Goal: Task Accomplishment & Management: Complete application form

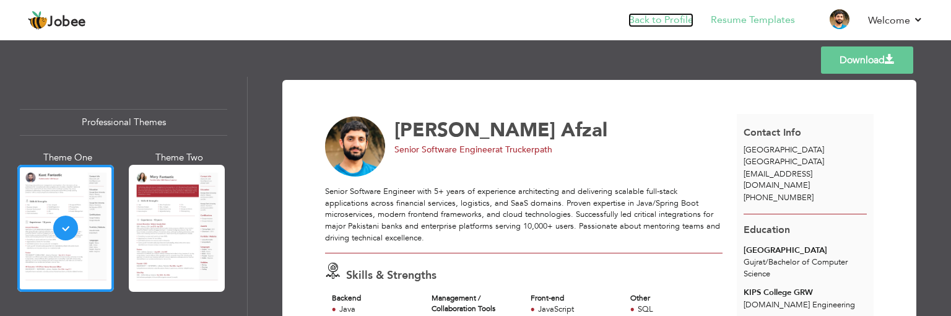
click at [648, 24] on link "Back to Profile" at bounding box center [660, 20] width 65 height 14
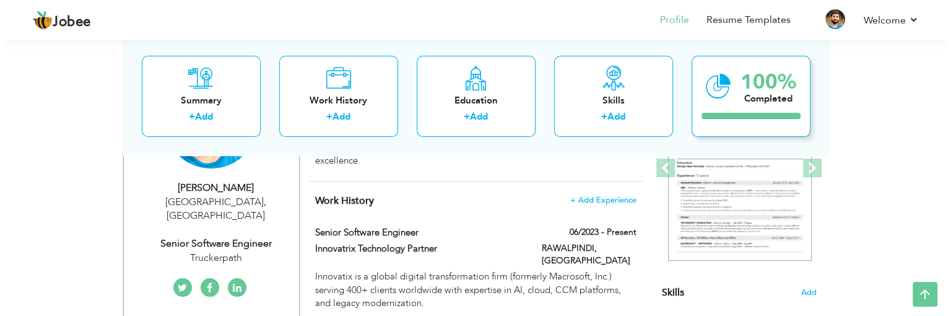
scroll to position [192, 0]
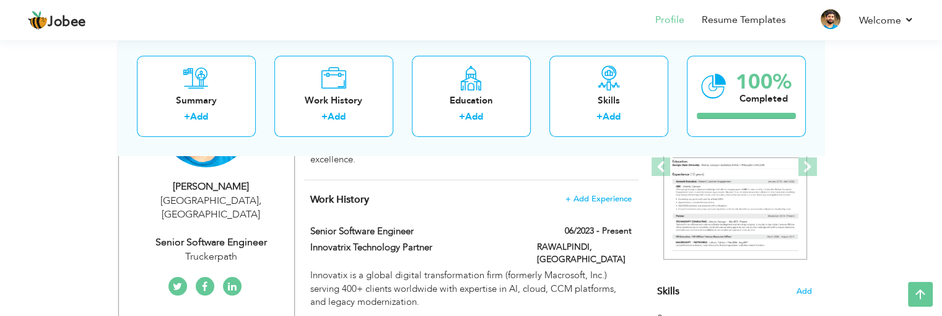
click at [225, 250] on div "Truckerpath" at bounding box center [211, 257] width 166 height 14
type input "Danyal"
type input "Afzal"
type input "+923026147473"
select select "number:166"
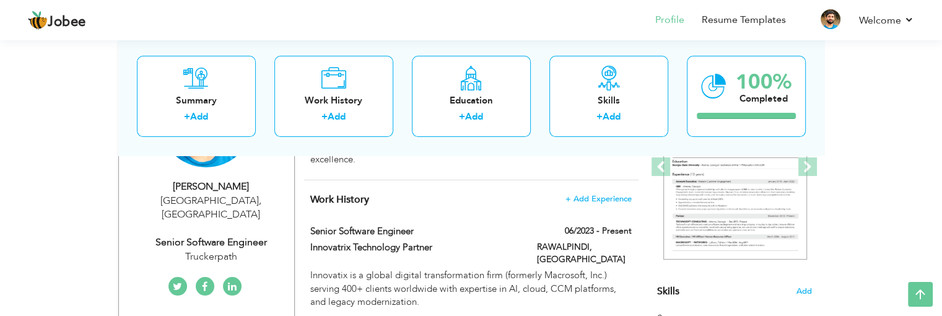
type input "[GEOGRAPHIC_DATA]"
select select "number:7"
type input "Truckerpath"
type input "Senior Software Engineer"
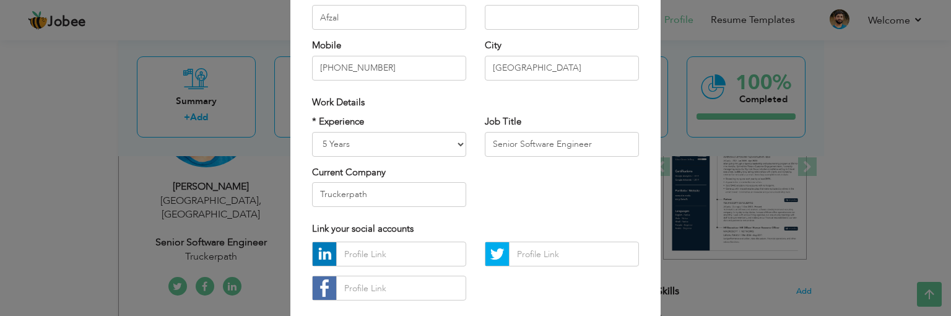
scroll to position [177, 0]
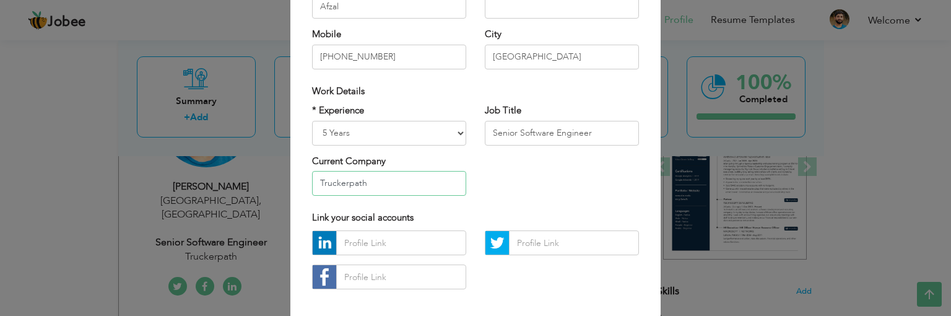
drag, startPoint x: 369, startPoint y: 186, endPoint x: 309, endPoint y: 181, distance: 60.3
click at [312, 181] on input "Truckerpath" at bounding box center [389, 183] width 154 height 25
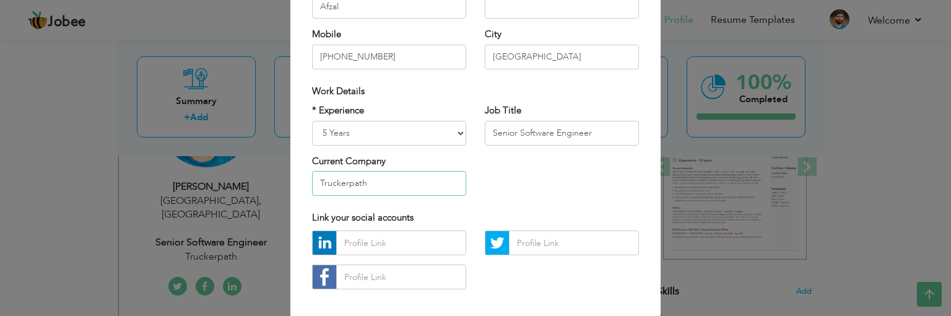
type input "T"
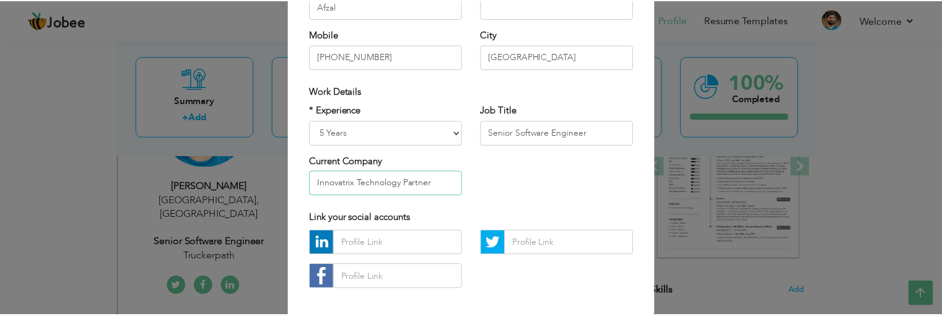
scroll to position [235, 0]
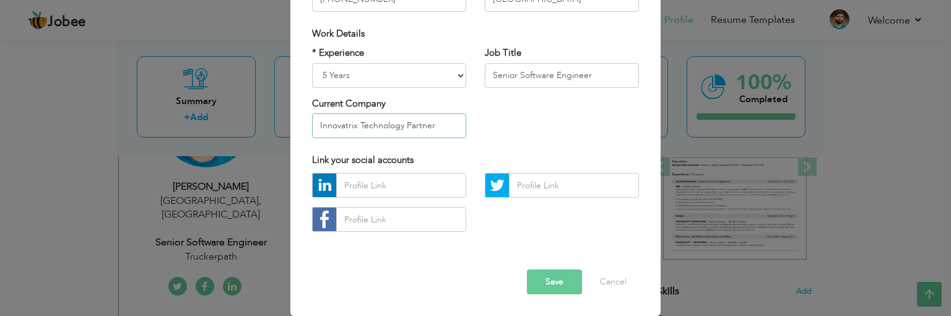
type input "Innovatrix Technology Partner"
click at [561, 285] on button "Save" at bounding box center [554, 281] width 55 height 25
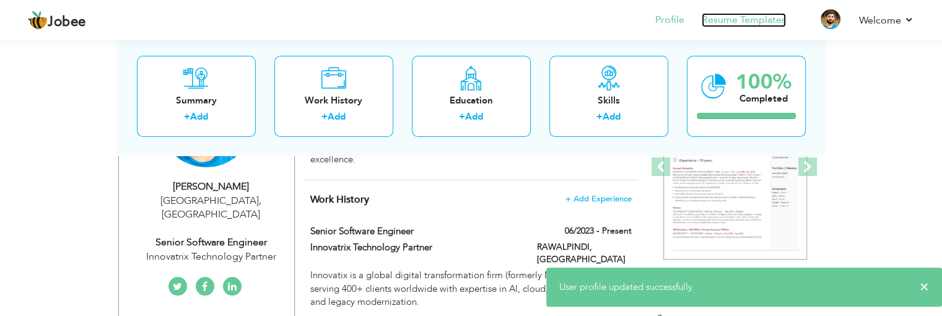
click at [754, 22] on link "Resume Templates" at bounding box center [744, 20] width 84 height 14
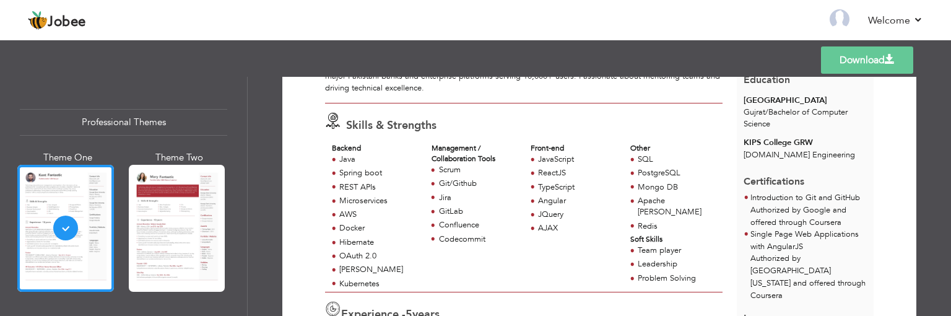
scroll to position [150, 0]
click at [485, 283] on div "Backend Java Spring boot REST APIs Microservices AWS Docker Hibernate" at bounding box center [524, 216] width 398 height 149
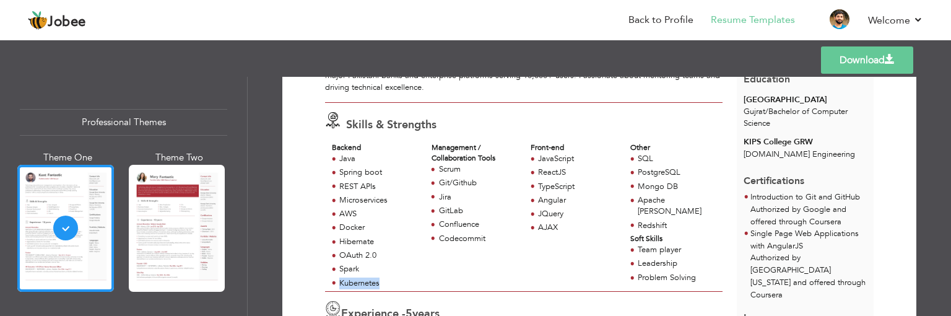
click at [352, 279] on div "Kubernetes" at bounding box center [378, 283] width 78 height 12
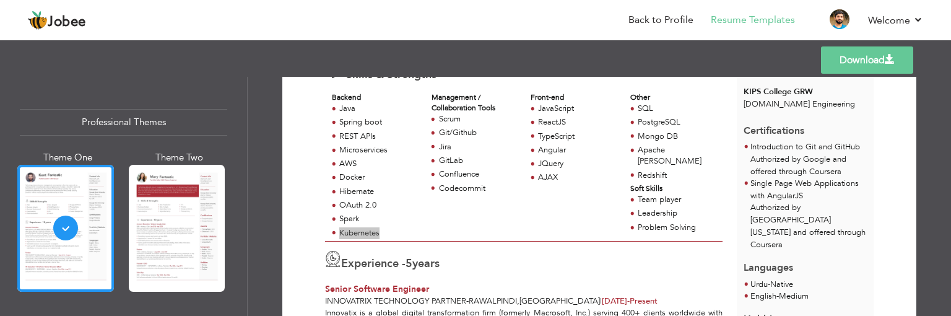
scroll to position [201, 0]
click at [562, 233] on div "Backend Java Spring boot REST APIs Microservices AWS Docker Hibernate" at bounding box center [524, 166] width 398 height 149
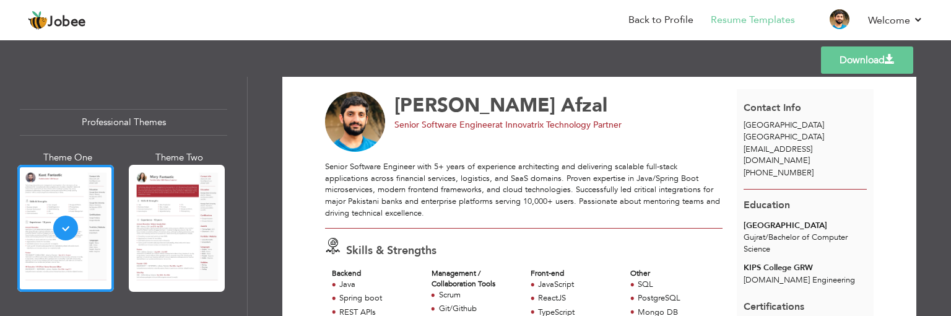
scroll to position [25, 0]
click at [360, 105] on img at bounding box center [355, 122] width 61 height 61
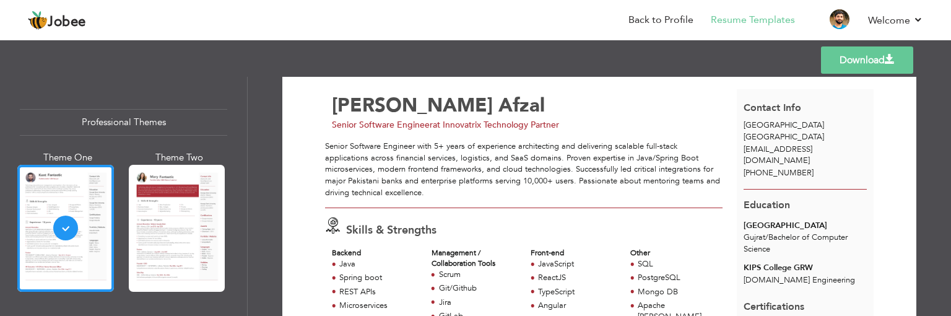
click at [885, 58] on span at bounding box center [890, 59] width 10 height 10
click at [599, 24] on nav "Back to Profile Resume Templates Resume Templates Cover Letters About My Resume…" at bounding box center [475, 20] width 895 height 33
click at [839, 58] on link "Download" at bounding box center [867, 59] width 92 height 27
click at [931, 161] on div "Download Danyal Afzal Senior Software Engineer at Innovatrix Technology Partner…" at bounding box center [599, 196] width 703 height 239
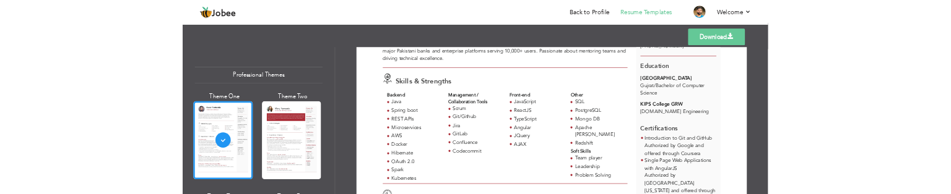
scroll to position [126, 0]
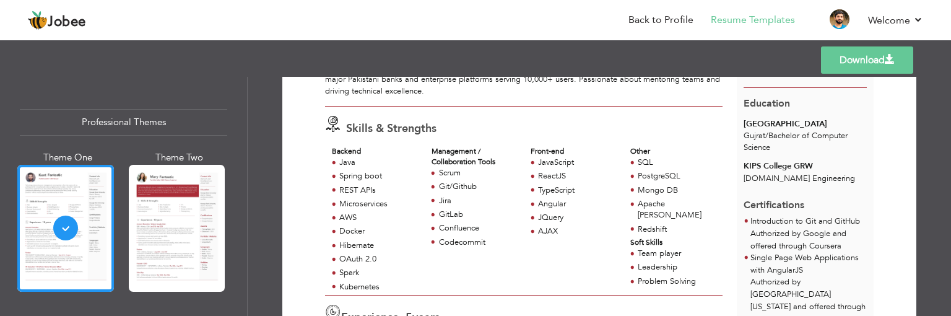
click at [664, 210] on div "Apache [PERSON_NAME]" at bounding box center [674, 210] width 100 height 25
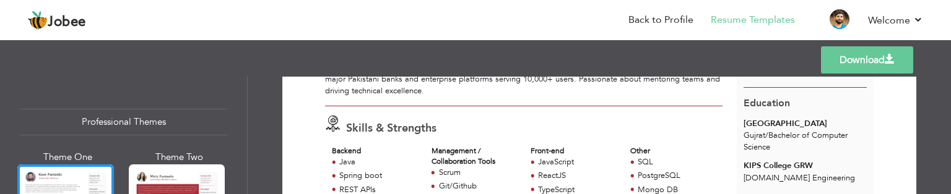
click at [849, 58] on link "Download" at bounding box center [867, 59] width 92 height 27
click at [664, 23] on link "Back to Profile" at bounding box center [660, 20] width 65 height 14
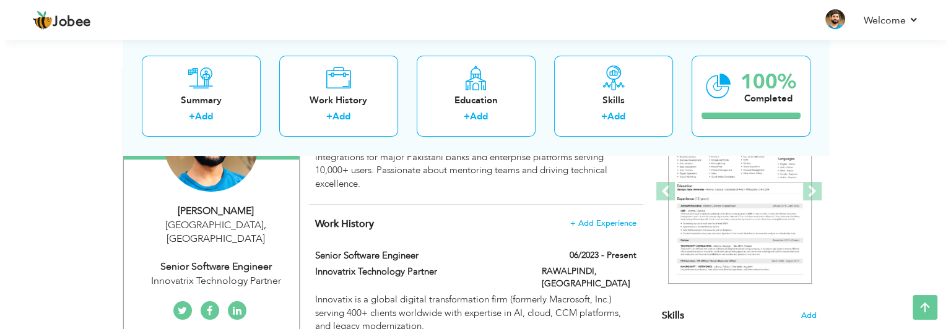
scroll to position [247, 0]
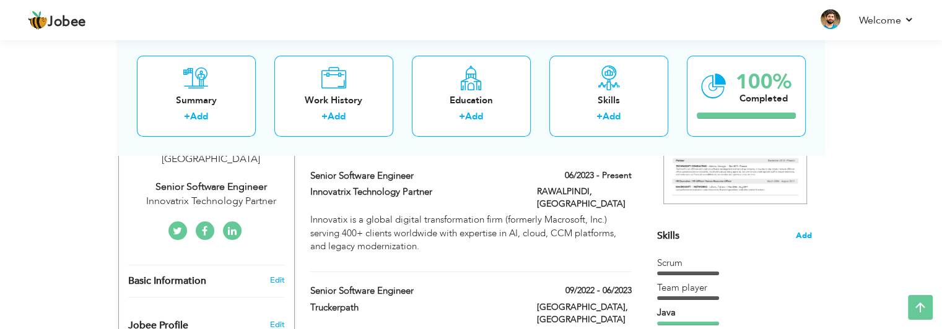
click at [802, 194] on span "Add" at bounding box center [804, 236] width 16 height 12
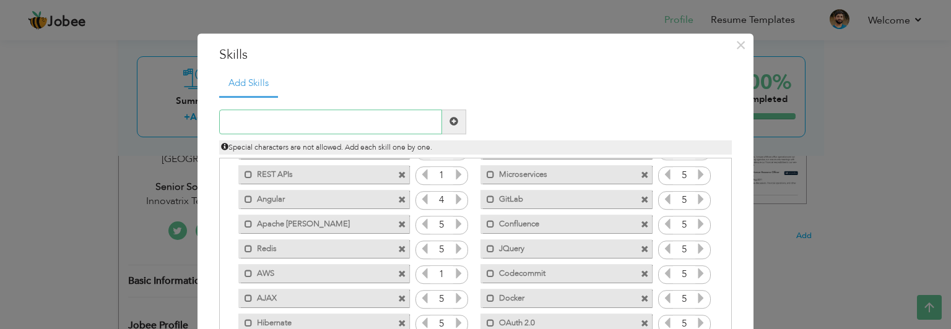
scroll to position [198, 0]
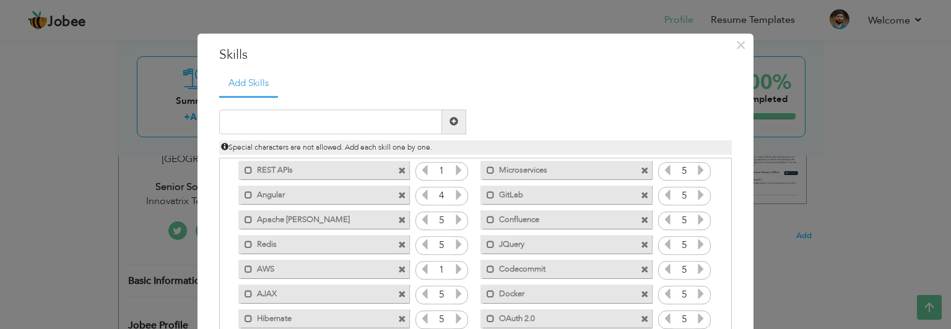
click at [271, 194] on label "Redis" at bounding box center [315, 242] width 125 height 15
click at [267, 194] on label "Redis" at bounding box center [316, 242] width 123 height 15
click at [267, 194] on label "Redis" at bounding box center [315, 242] width 125 height 15
click at [267, 194] on label "Redis" at bounding box center [316, 242] width 123 height 15
click at [267, 194] on label "Redis" at bounding box center [315, 242] width 125 height 15
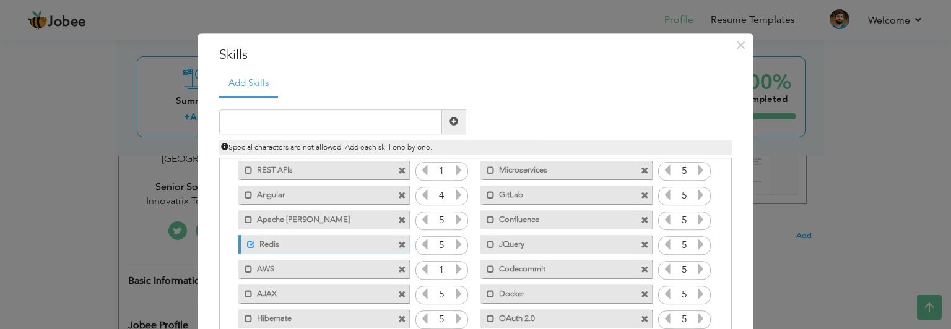
click at [267, 194] on label "Redis" at bounding box center [316, 242] width 123 height 15
click at [341, 194] on label "Redis" at bounding box center [315, 242] width 125 height 15
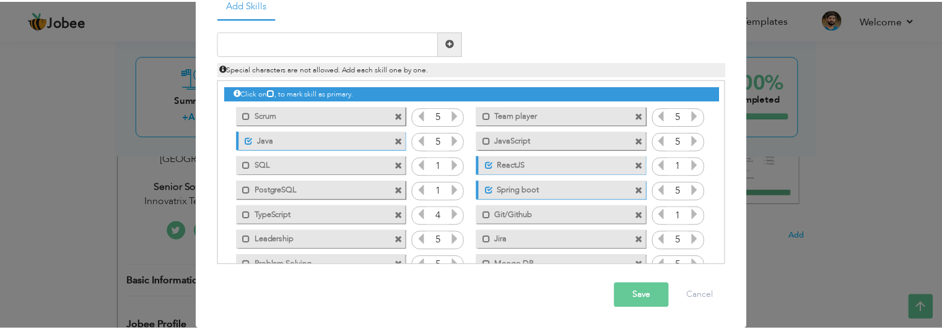
scroll to position [0, 0]
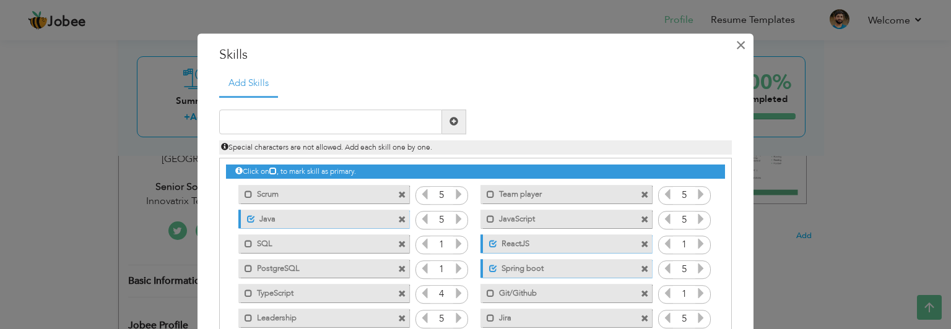
click at [736, 40] on span "×" at bounding box center [741, 45] width 11 height 22
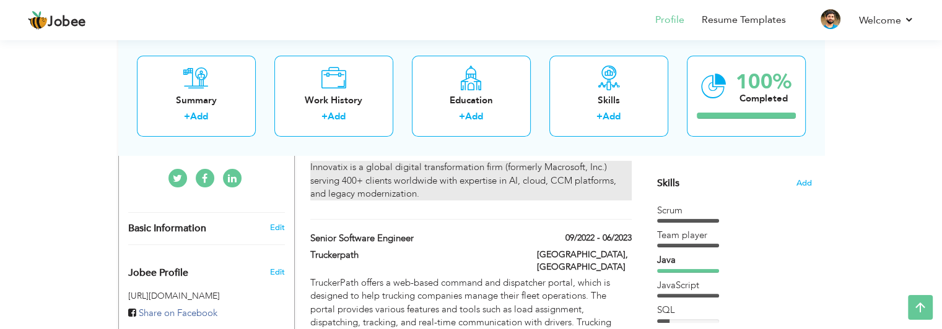
scroll to position [300, 0]
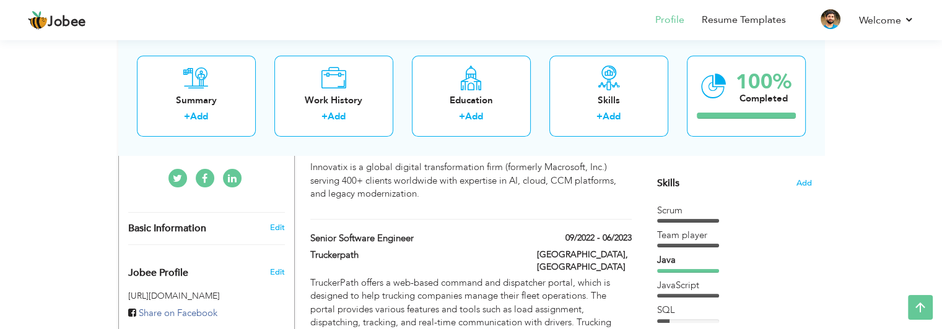
click at [669, 194] on div "Java" at bounding box center [734, 260] width 155 height 13
click at [667, 194] on div "Java" at bounding box center [734, 260] width 155 height 13
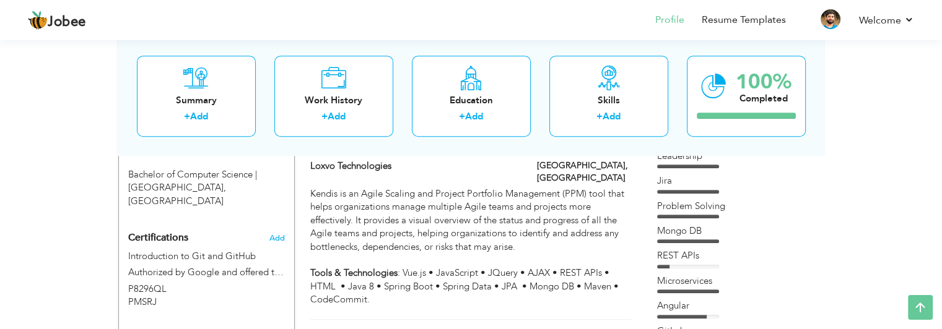
scroll to position [592, 0]
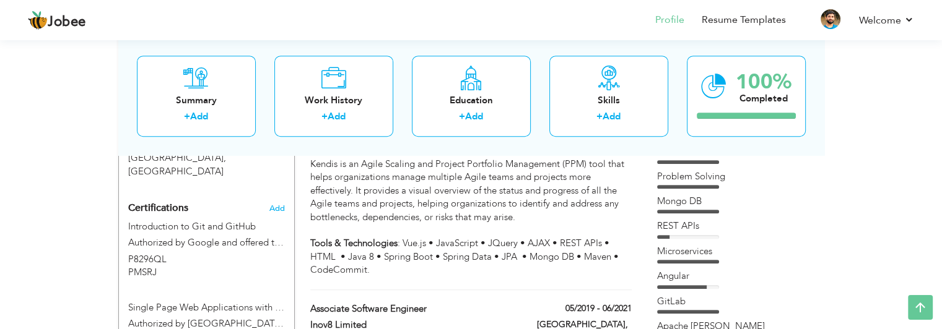
scroll to position [637, 0]
